Goal: Information Seeking & Learning: Find specific fact

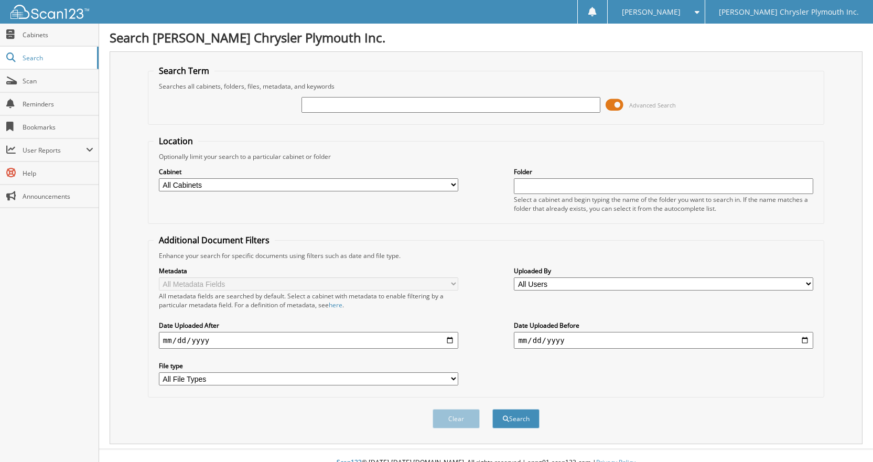
click at [425, 104] on input "text" at bounding box center [450, 105] width 299 height 16
type input "25N0569"
click at [492, 409] on button "Search" at bounding box center [515, 418] width 47 height 19
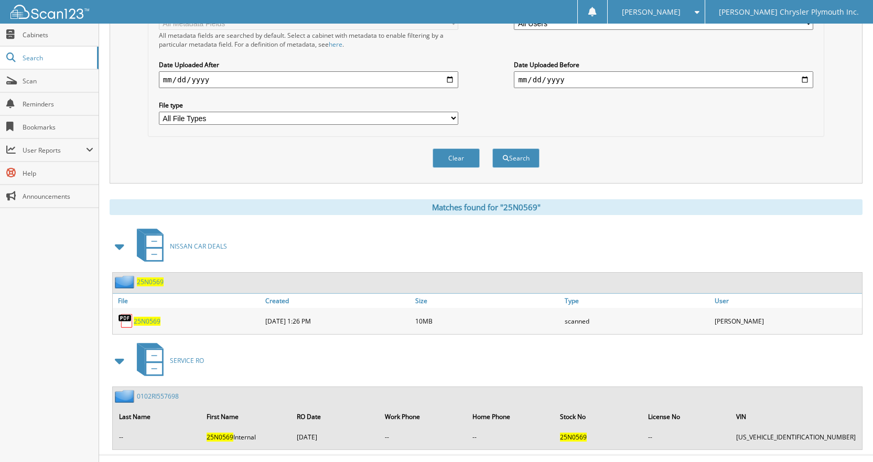
scroll to position [262, 0]
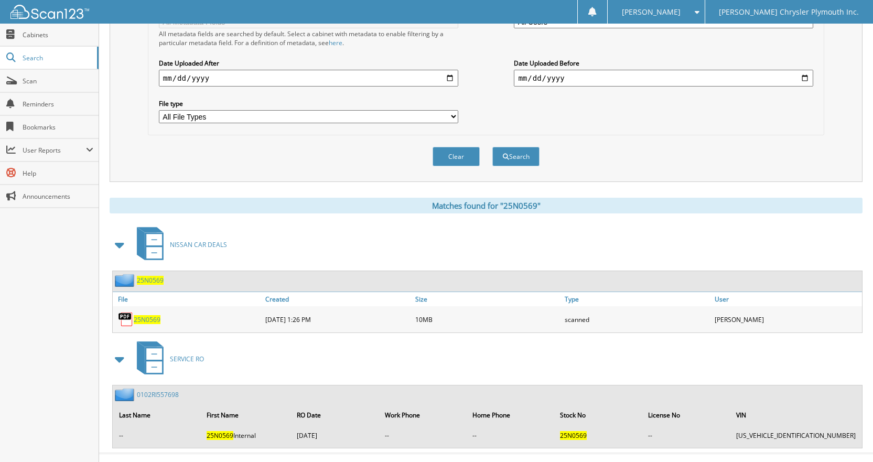
click at [153, 321] on span "25N0569" at bounding box center [147, 319] width 27 height 9
click at [256, 214] on div "Matches found for "25N0569" NISSAN CAR DEALS 25N0569 File Created" at bounding box center [486, 323] width 753 height 251
click at [22, 79] on link "Scan" at bounding box center [49, 81] width 99 height 23
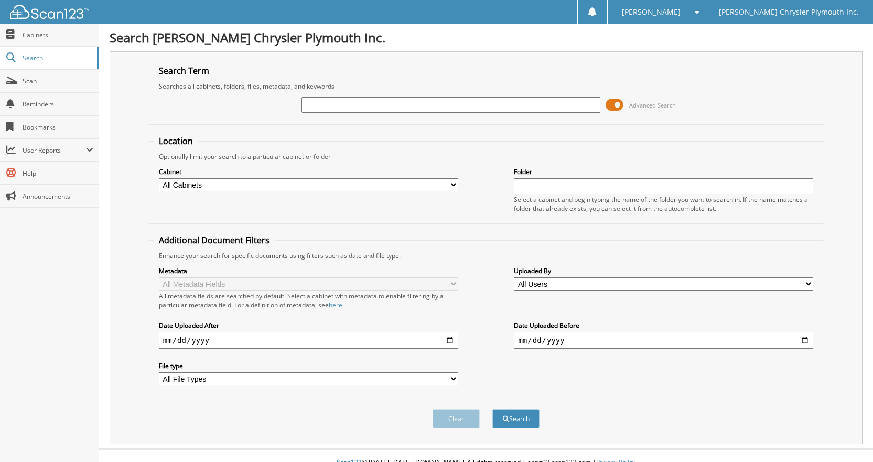
click at [327, 105] on input "text" at bounding box center [450, 105] width 299 height 16
type input "25C0361"
click at [492, 409] on button "Search" at bounding box center [515, 418] width 47 height 19
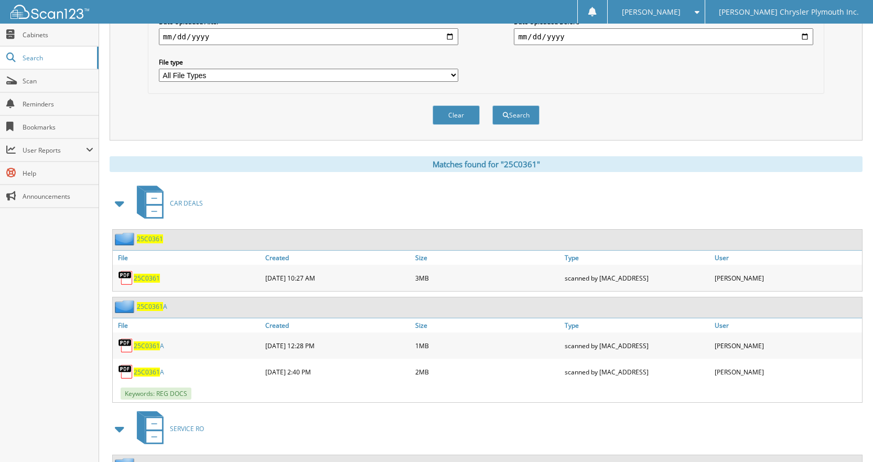
scroll to position [367, 0]
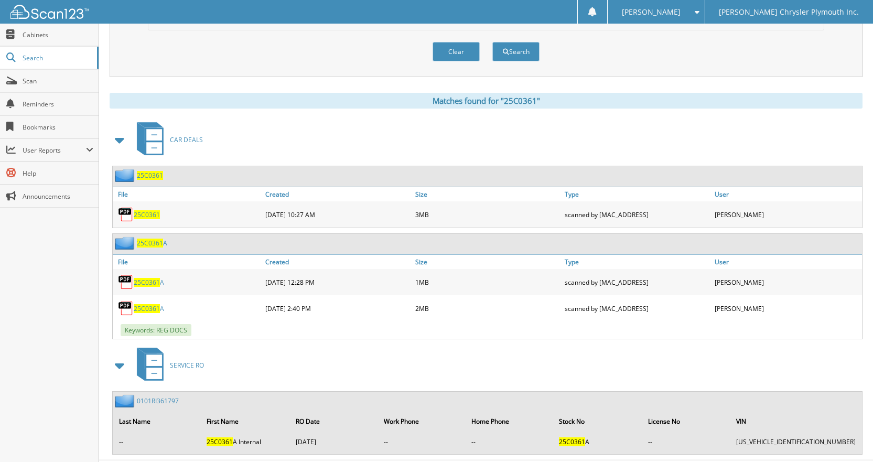
click at [147, 216] on span "25C0361" at bounding box center [147, 214] width 26 height 9
click at [245, 116] on div "Matches found for "25C0361" CAR DEALS 25C0361 File Created Size A" at bounding box center [486, 274] width 753 height 362
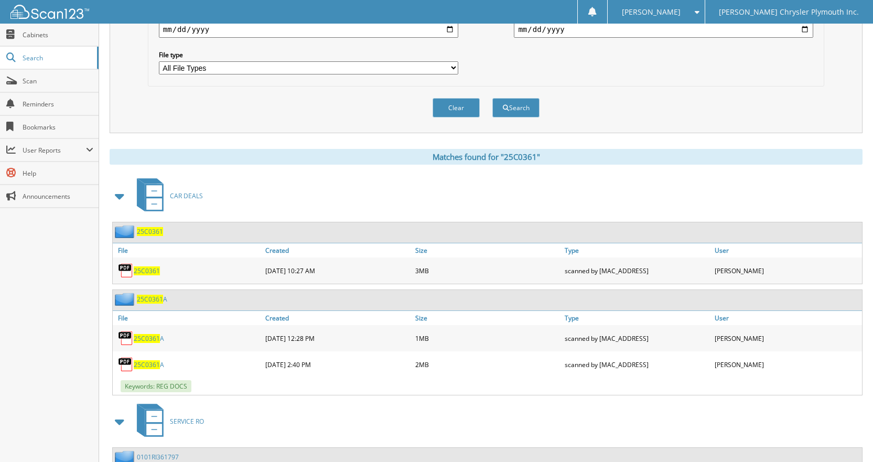
scroll to position [391, 0]
